Goal: Information Seeking & Learning: Check status

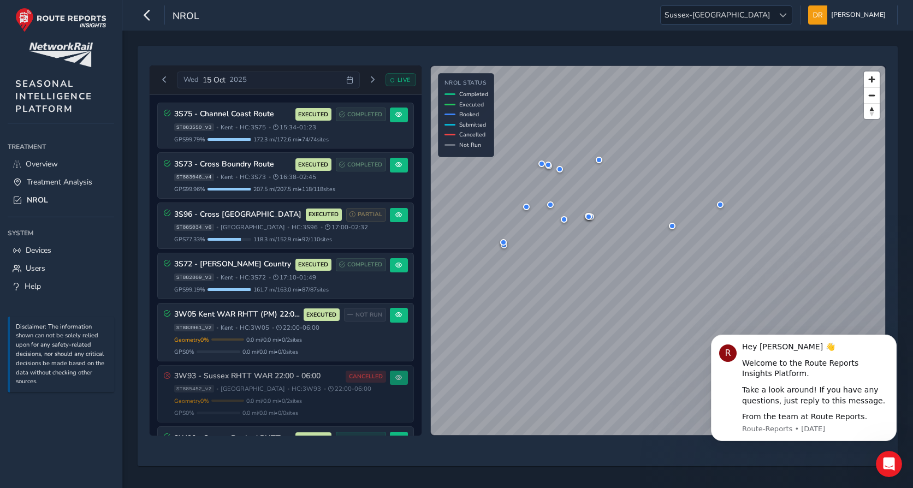
scroll to position [795, 0]
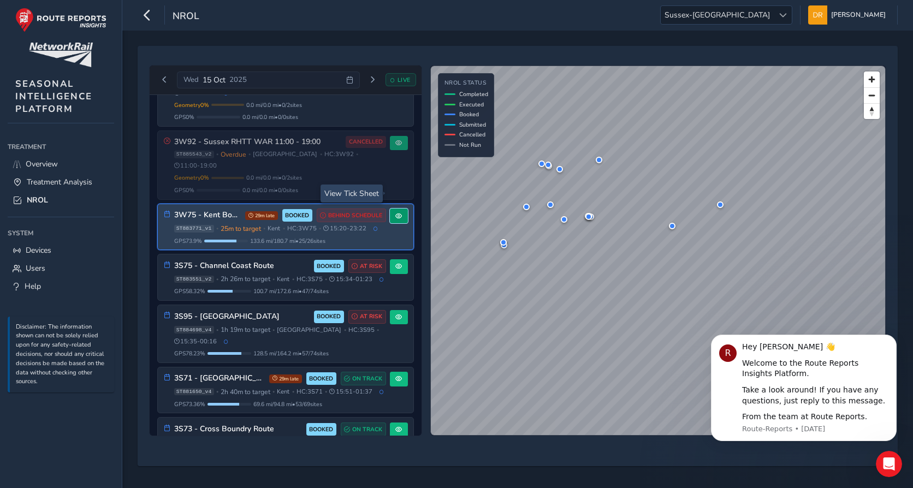
click at [401, 209] on button at bounding box center [399, 216] width 18 height 15
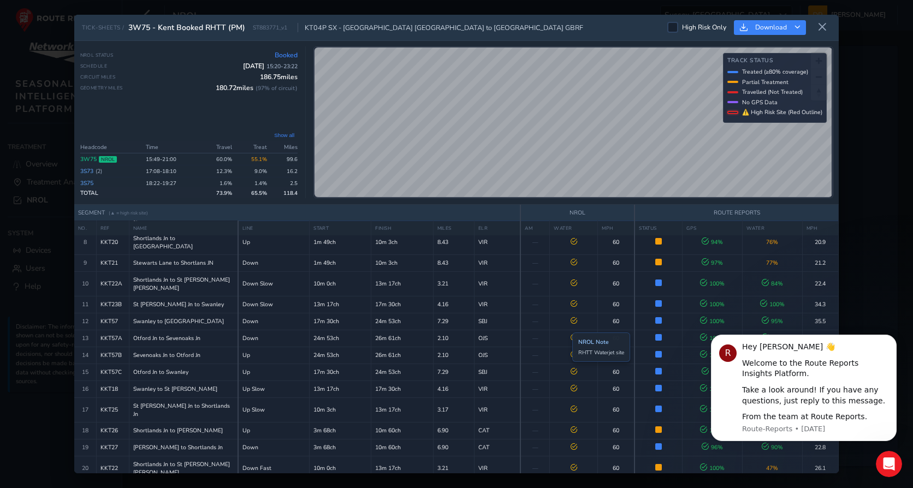
scroll to position [203, 0]
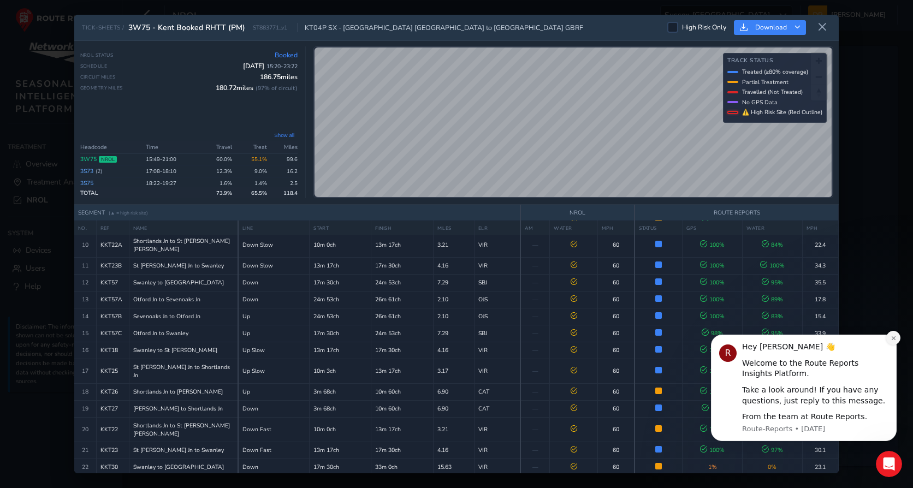
click at [894, 340] on icon "Dismiss notification" at bounding box center [894, 338] width 6 height 6
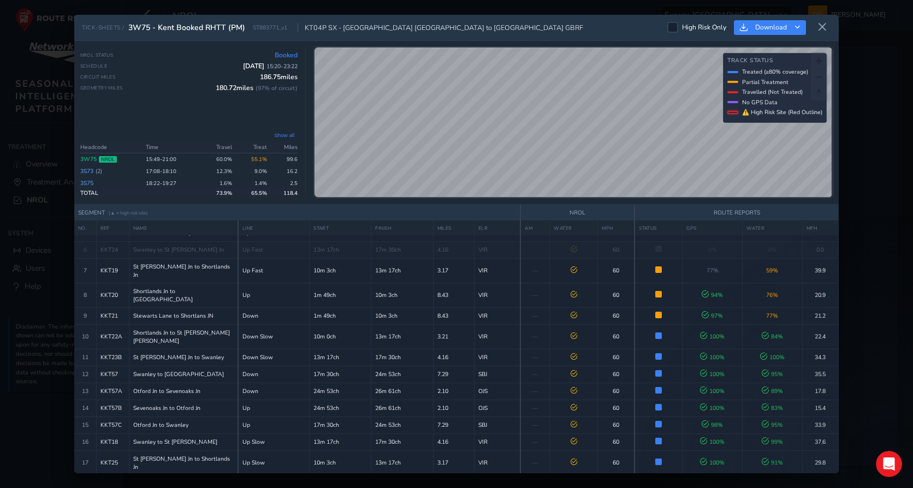
scroll to position [0, 0]
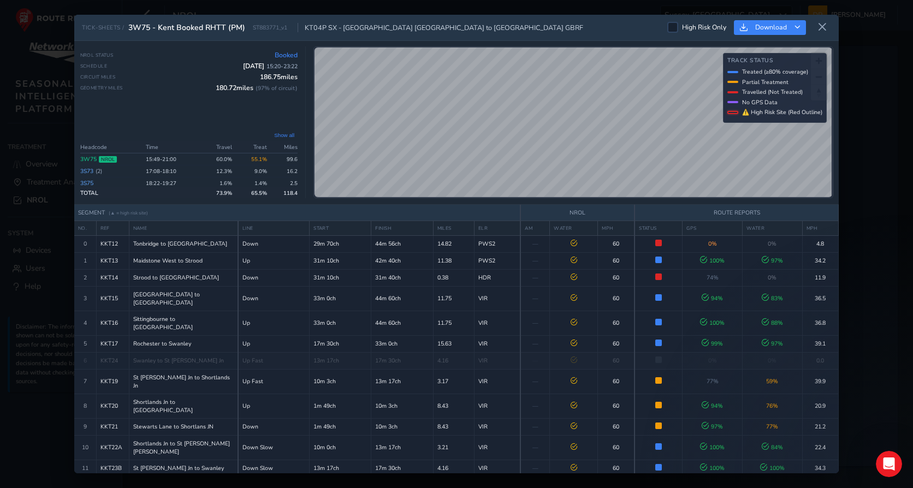
click at [758, 228] on th "WATER" at bounding box center [773, 228] width 60 height 15
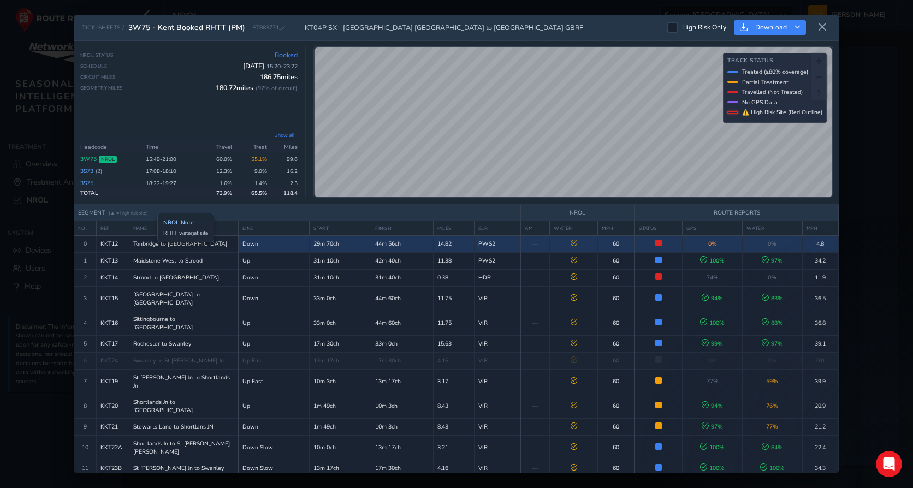
click at [149, 240] on span "Tonbridge to [GEOGRAPHIC_DATA]" at bounding box center [180, 244] width 94 height 8
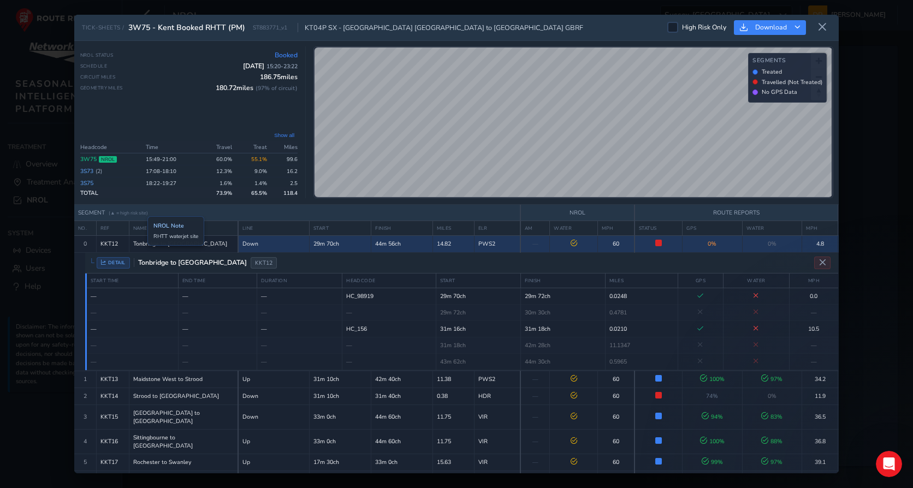
click at [139, 244] on span "Tonbridge to [GEOGRAPHIC_DATA]" at bounding box center [180, 244] width 94 height 8
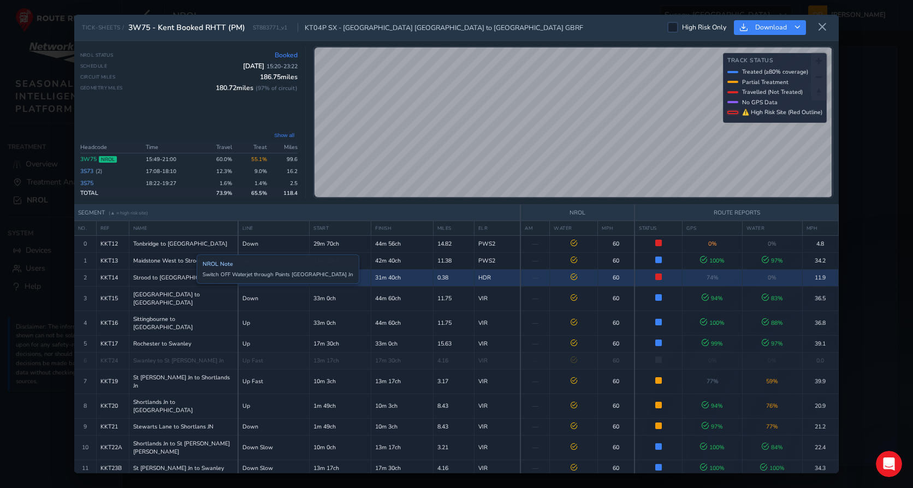
click at [188, 282] on div "Strood to [GEOGRAPHIC_DATA]" at bounding box center [183, 278] width 101 height 8
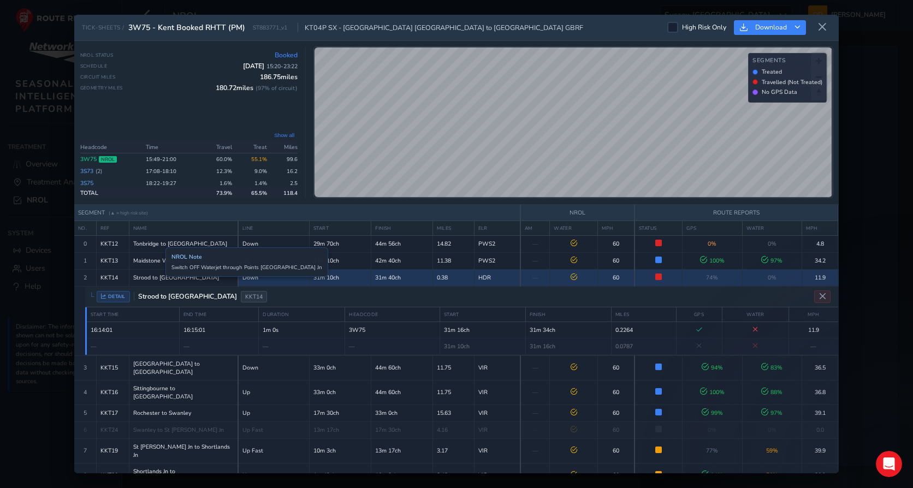
click at [157, 275] on span "Strood to [GEOGRAPHIC_DATA]" at bounding box center [176, 278] width 86 height 8
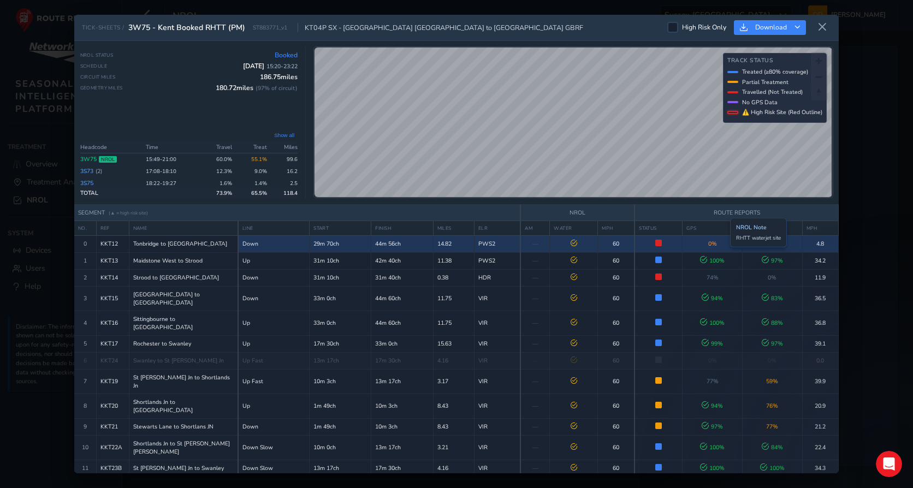
click at [722, 245] on td "0 %" at bounding box center [713, 243] width 60 height 17
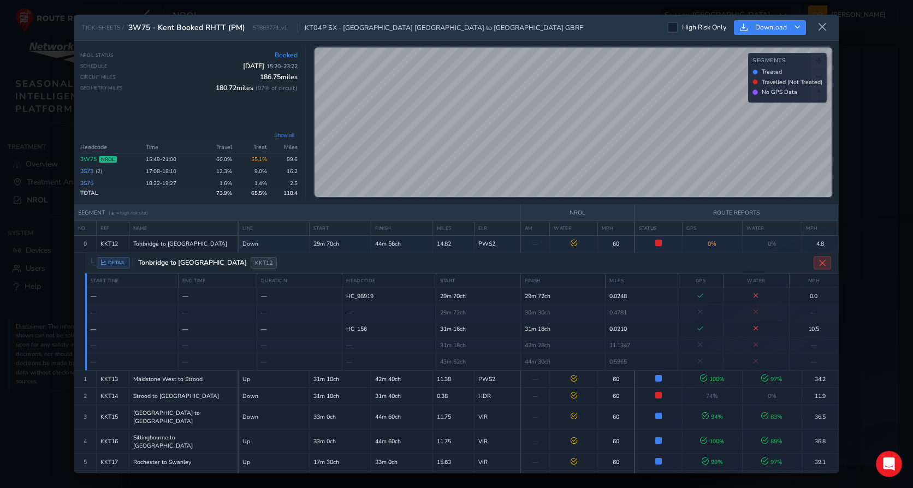
click at [820, 263] on icon "Close detail view" at bounding box center [823, 263] width 8 height 8
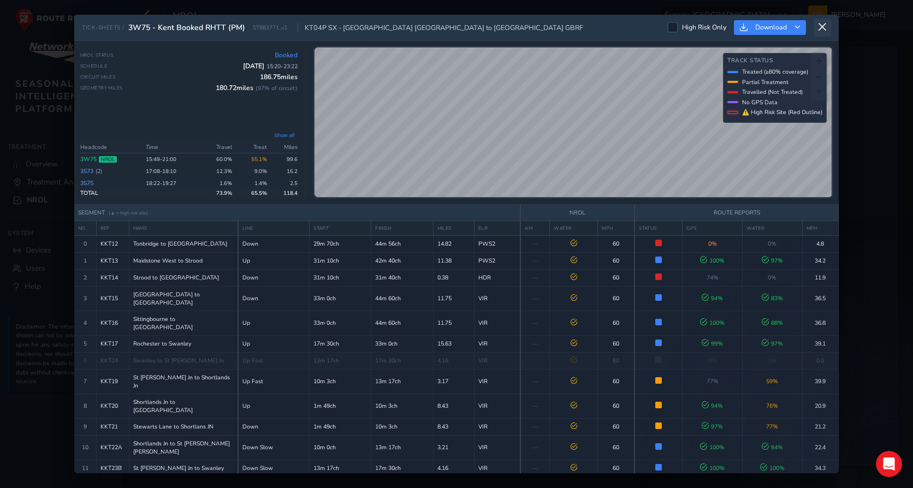
click at [824, 26] on icon at bounding box center [823, 27] width 10 height 10
